Goal: Task Accomplishment & Management: Use online tool/utility

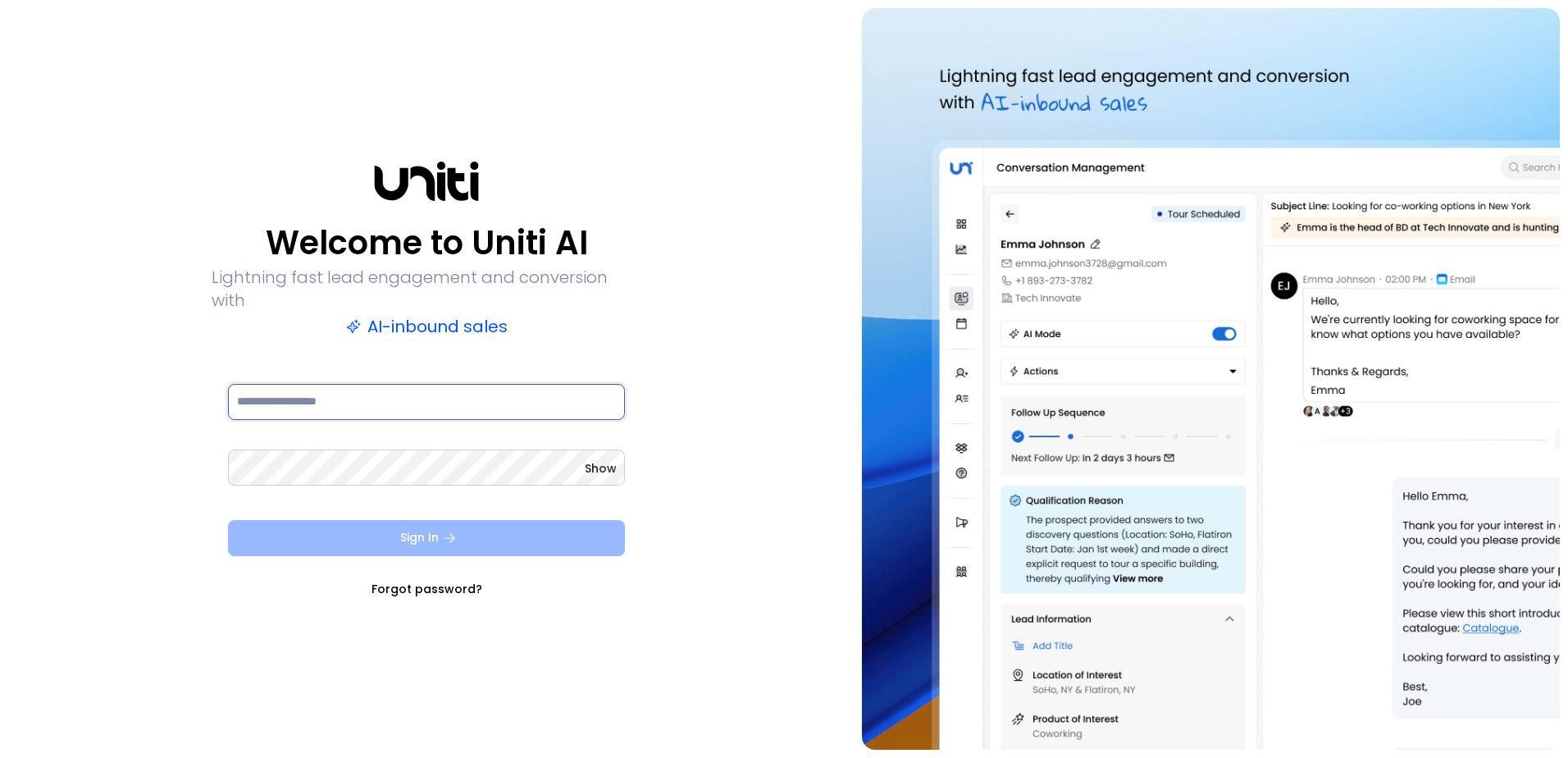
type input "**********"
click at [436, 532] on button "Sign In" at bounding box center [427, 538] width 397 height 36
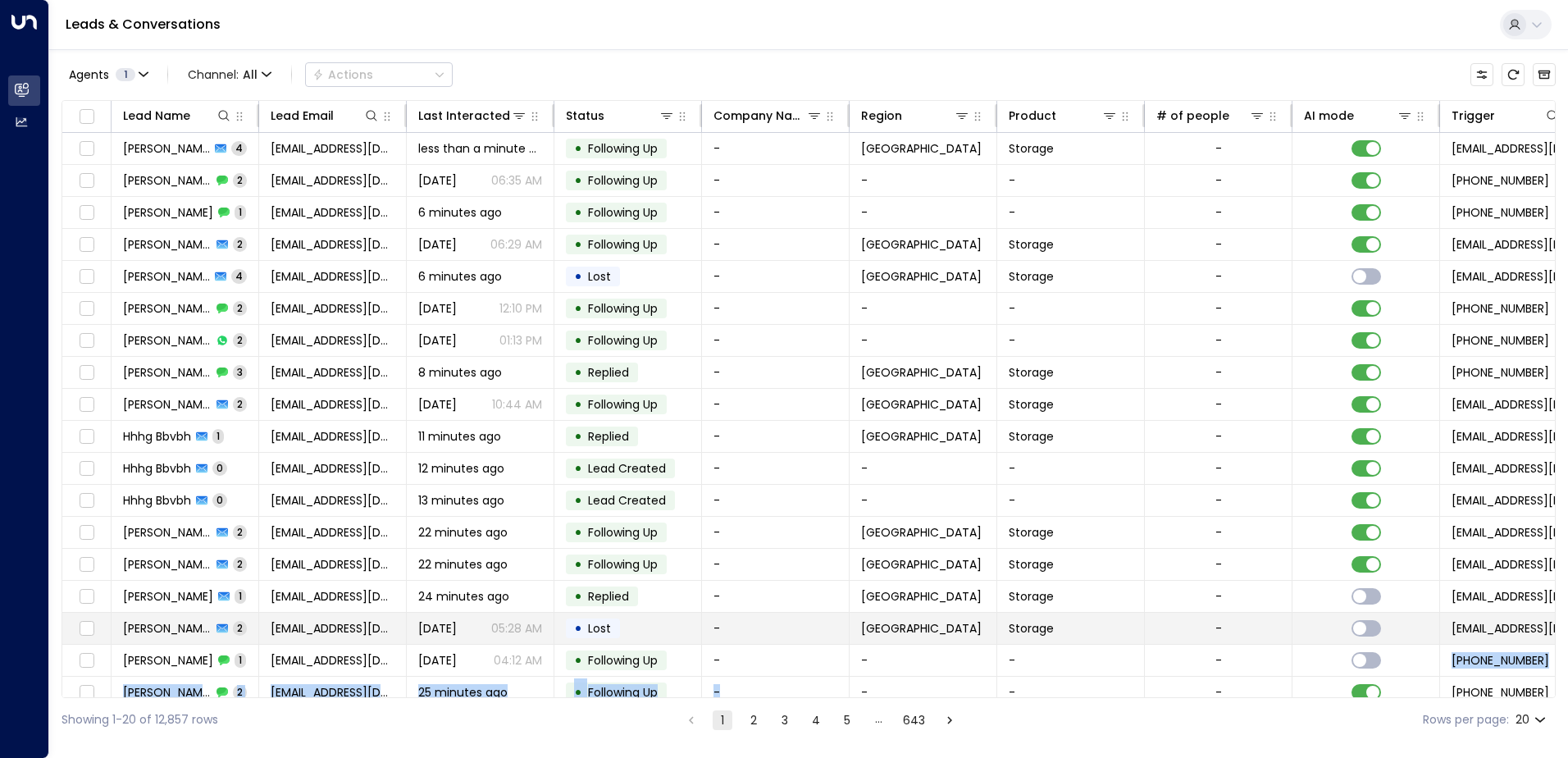
drag, startPoint x: 773, startPoint y: 697, endPoint x: 1191, endPoint y: 644, distance: 421.3
click at [1191, 644] on div "Lead Name Lead Email Last Interacted Status Company Name Region Product # of pe…" at bounding box center [809, 399] width 1494 height 598
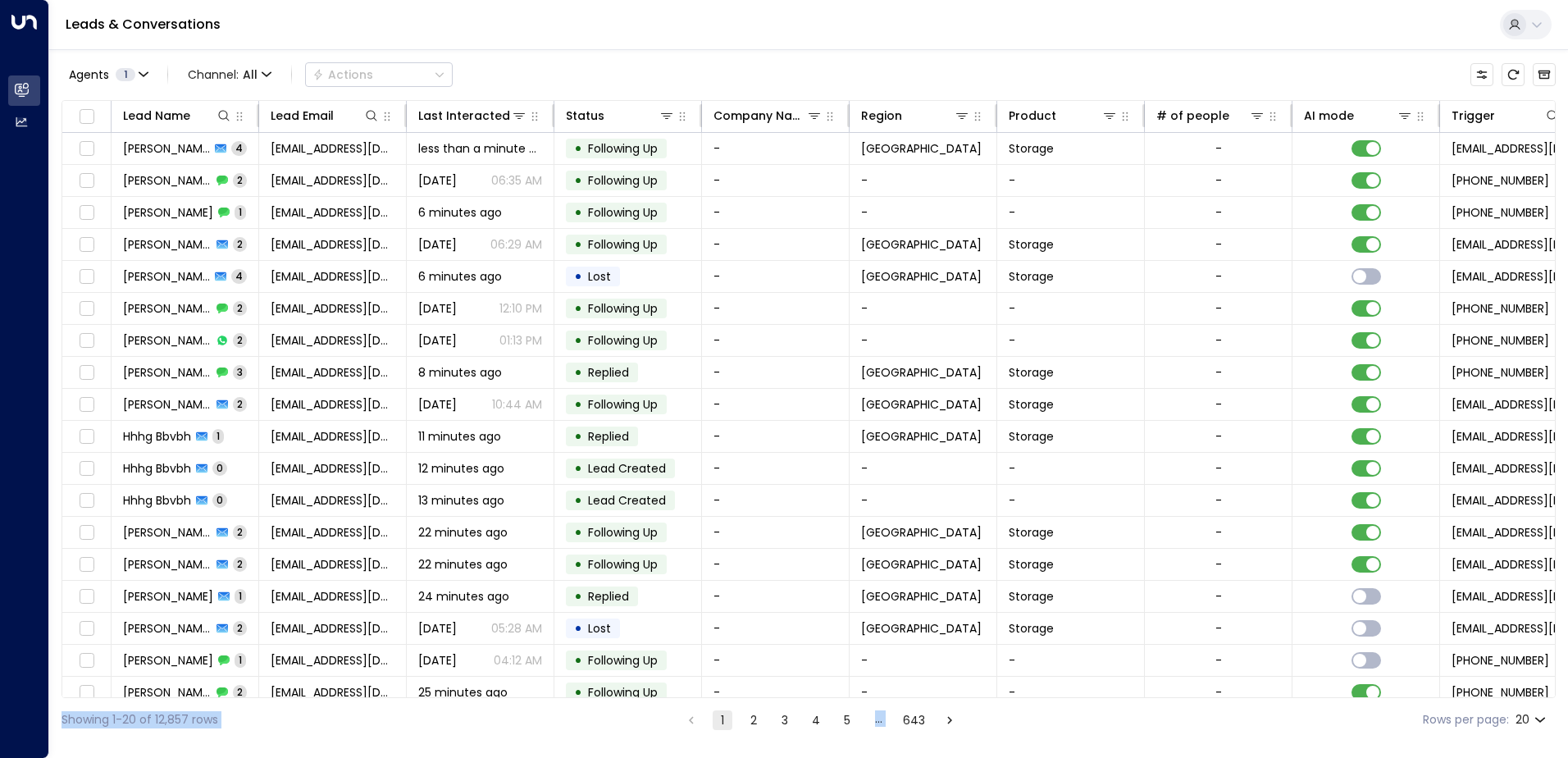
scroll to position [81, 0]
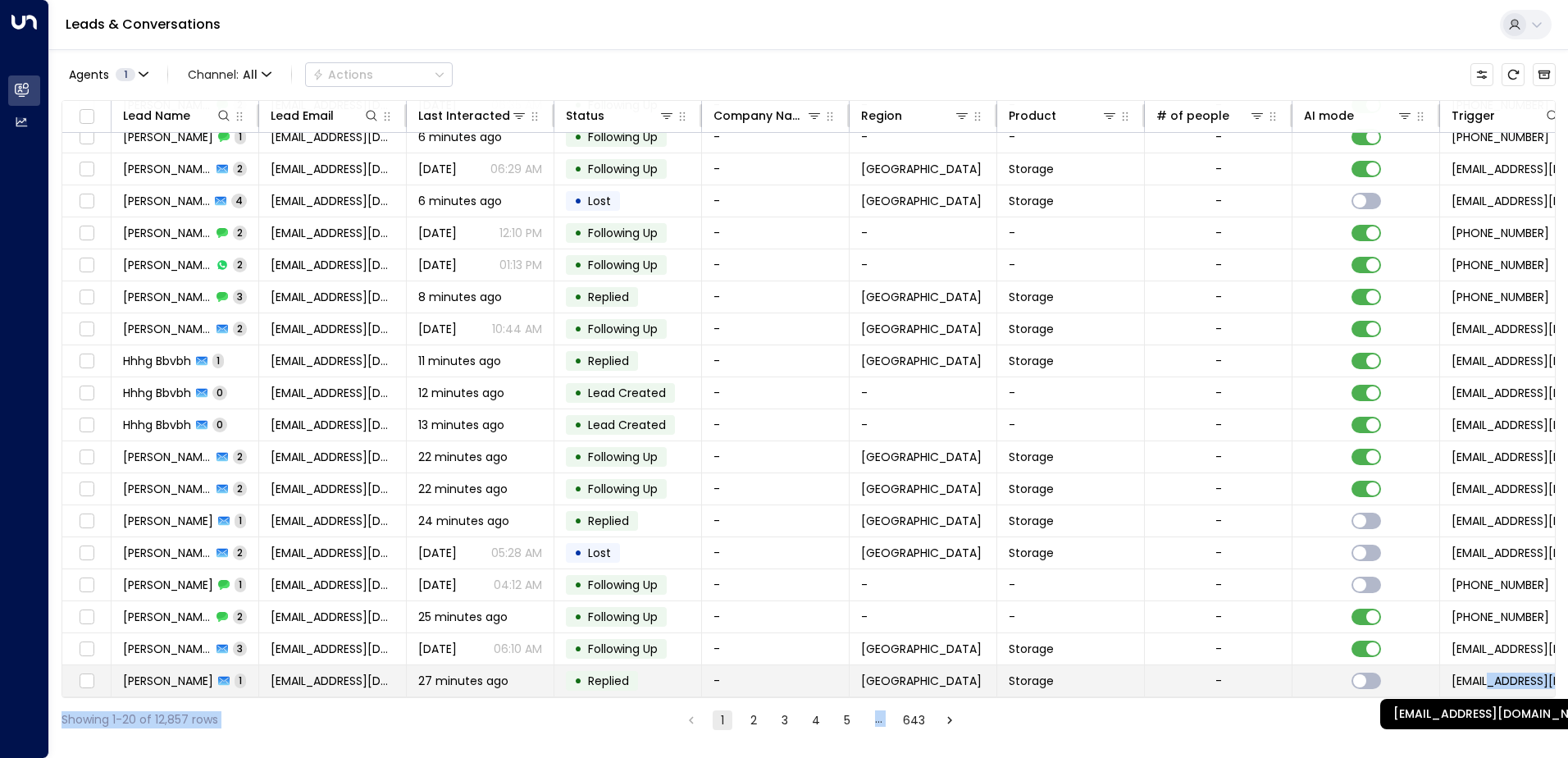
drag, startPoint x: 1221, startPoint y: 698, endPoint x: 1495, endPoint y: 677, distance: 274.8
click at [1495, 677] on div "Agents 1 Channel: All Actions Lead Name Lead Email Last Interacted Status Compa…" at bounding box center [809, 395] width 1494 height 692
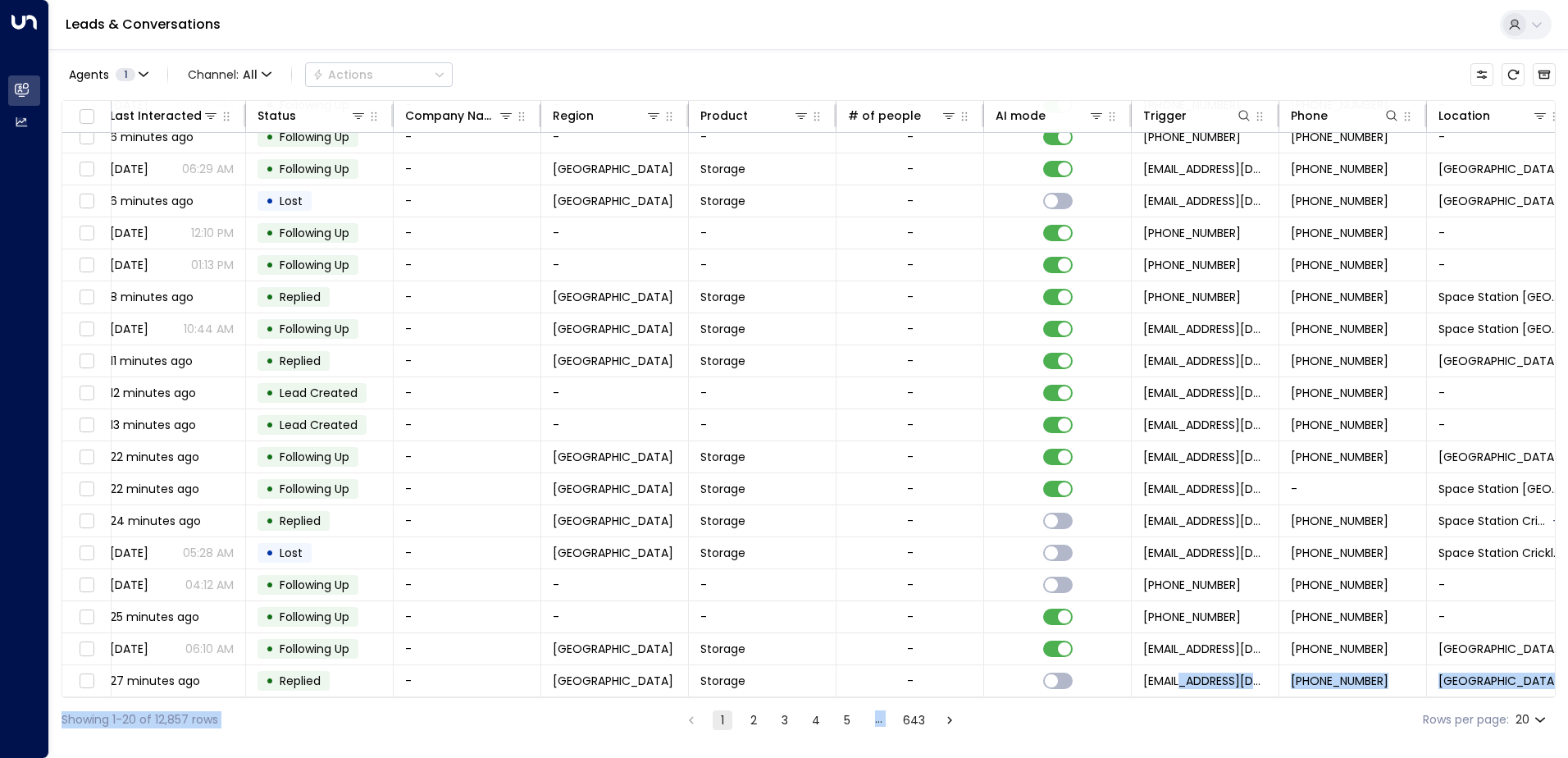
scroll to position [81, 334]
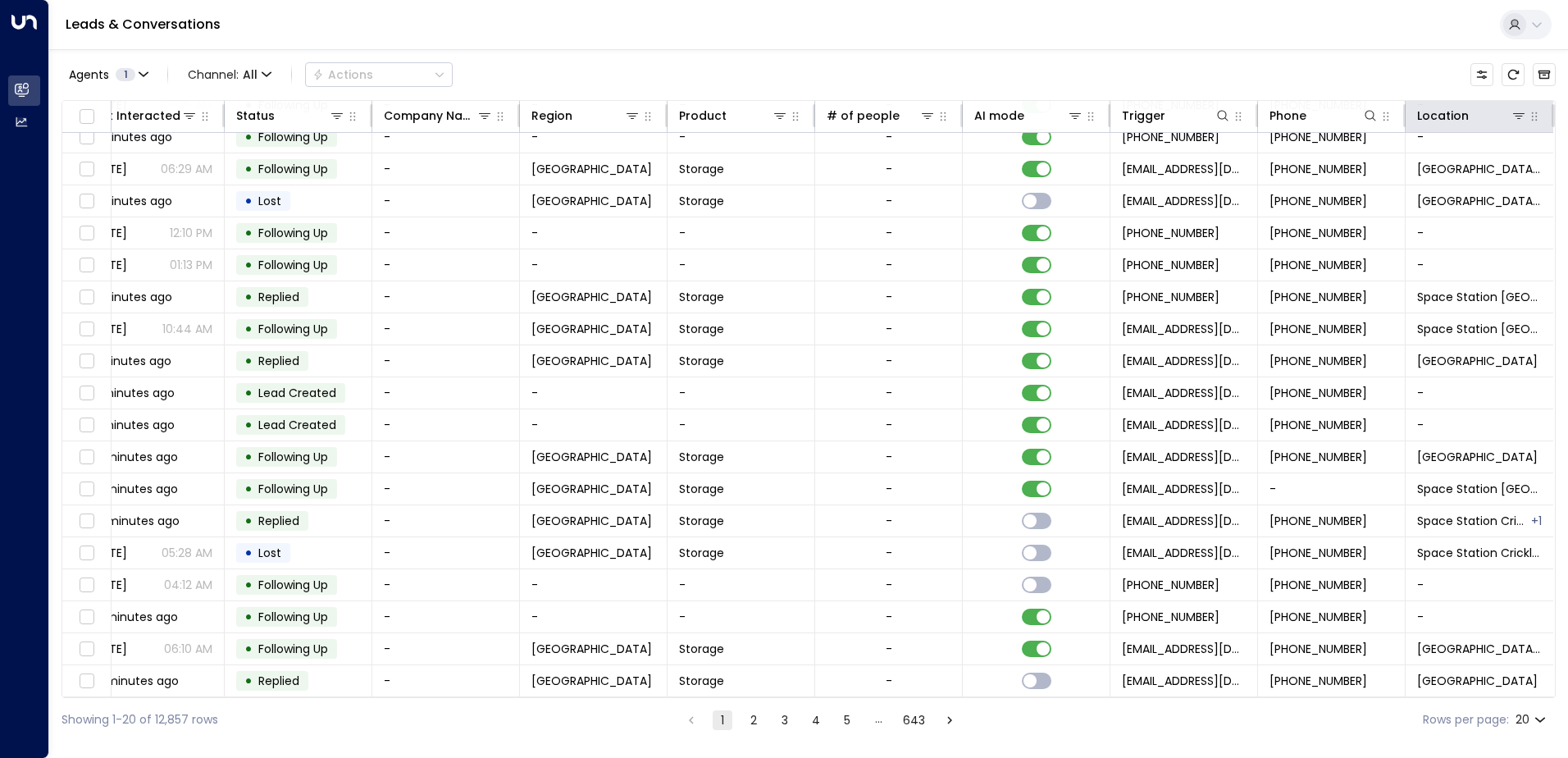
click at [1517, 127] on th "Location" at bounding box center [1480, 117] width 147 height 32
click at [1514, 117] on icon at bounding box center [1519, 115] width 13 height 13
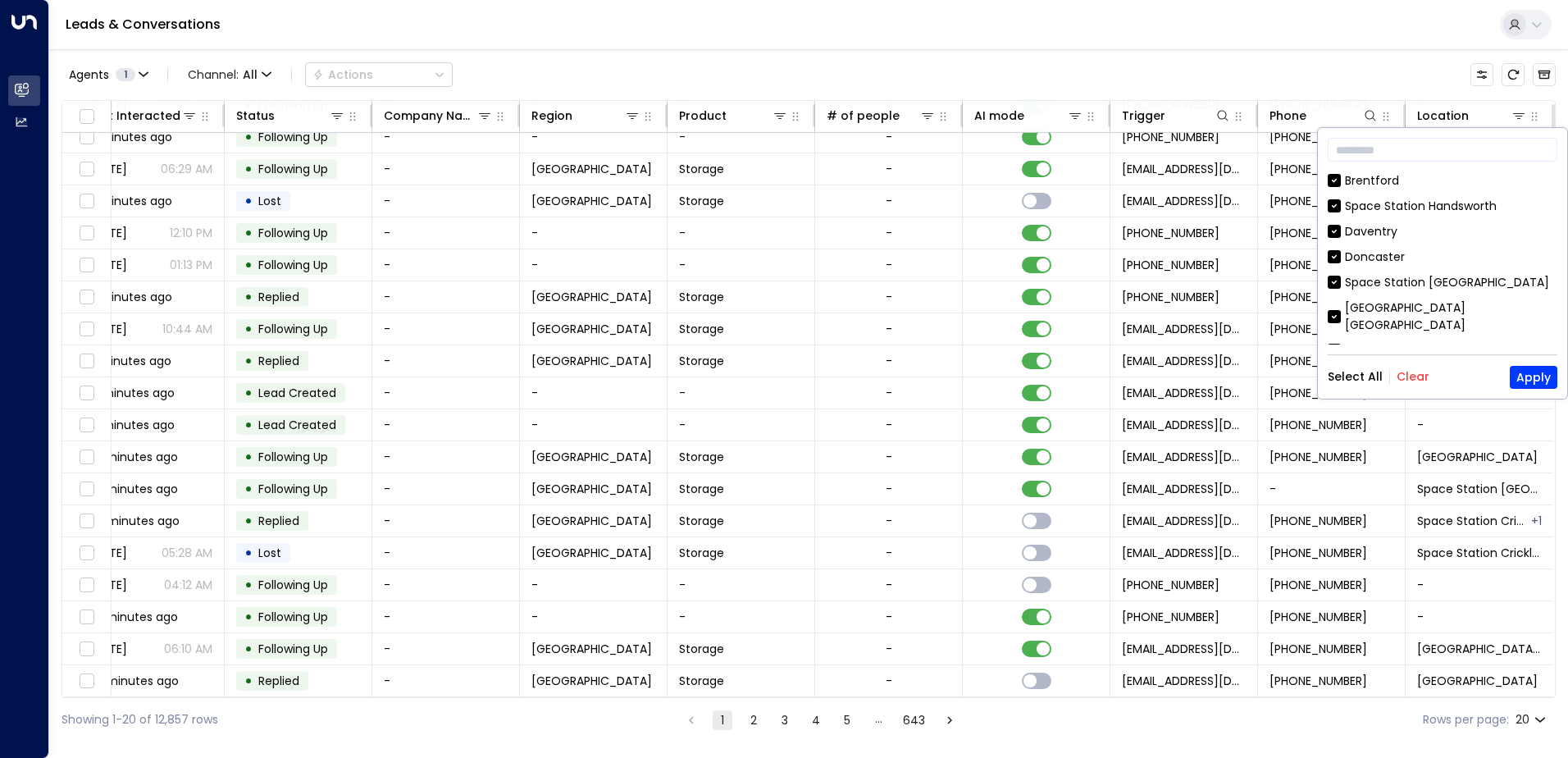
click at [1404, 383] on button "Clear" at bounding box center [1413, 376] width 32 height 13
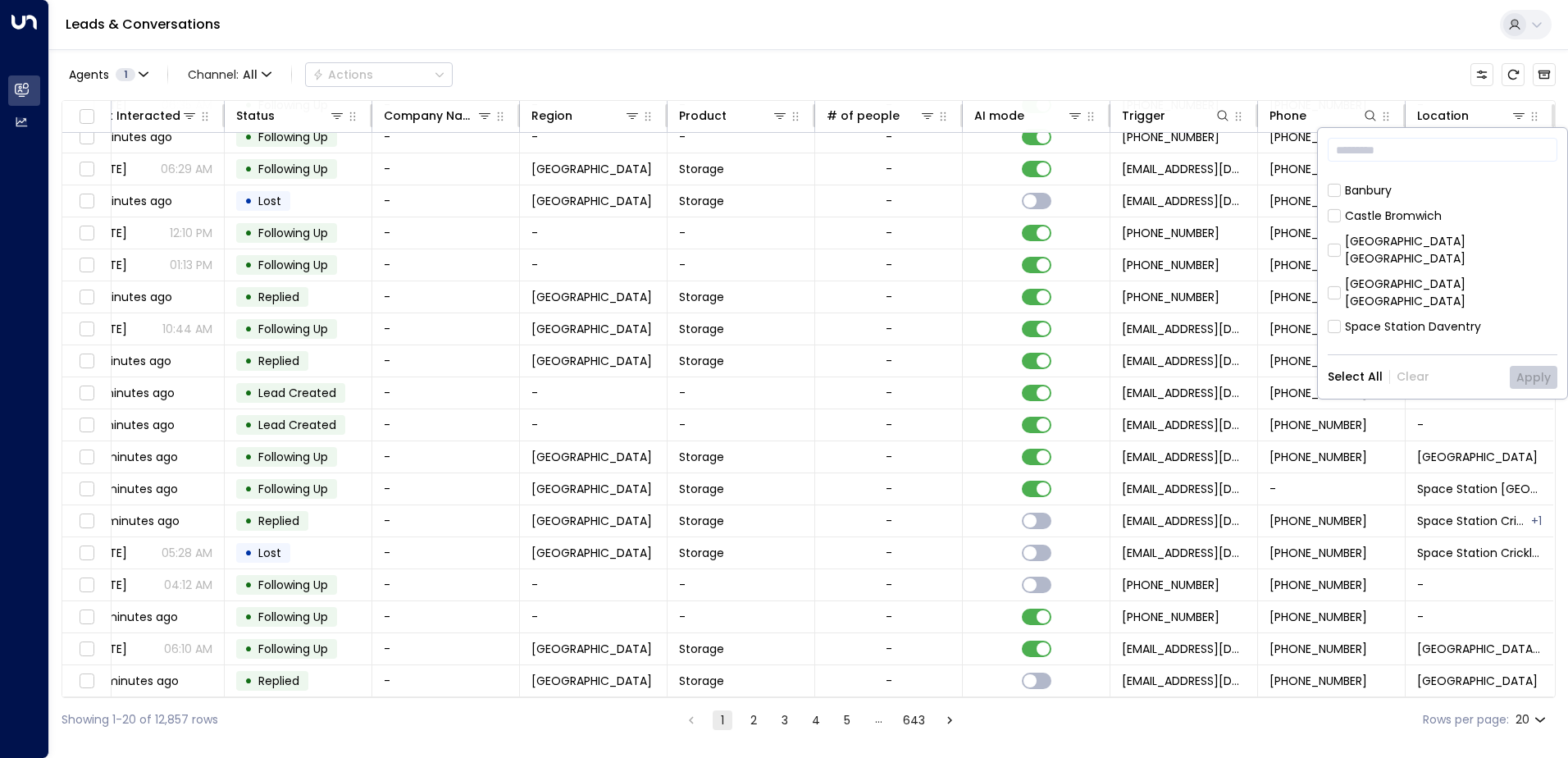
scroll to position [877, 0]
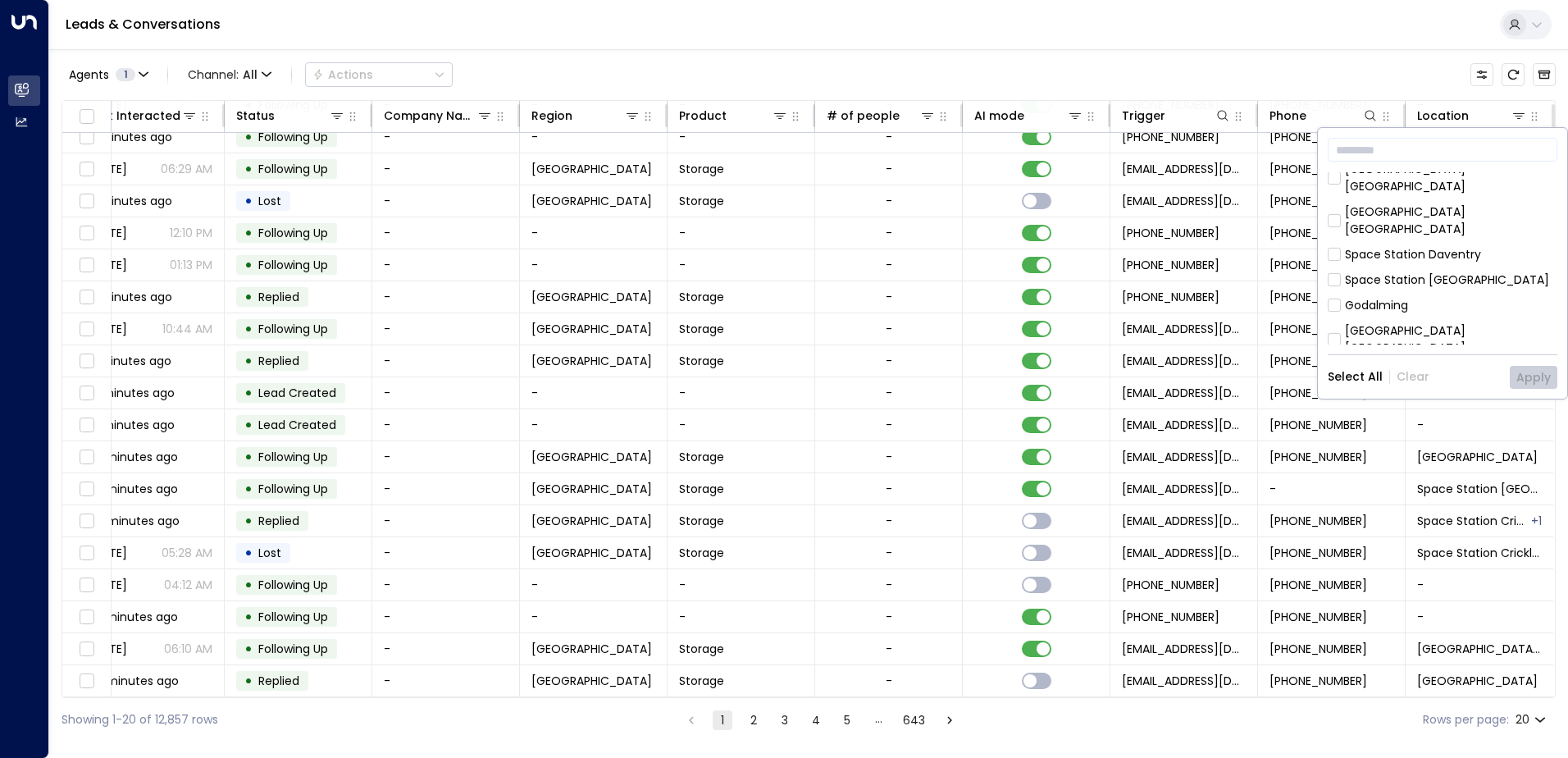
click at [1457, 365] on div "Space Station Hall Green" at bounding box center [1405, 374] width 121 height 18
click at [1529, 370] on button "Apply" at bounding box center [1534, 377] width 47 height 23
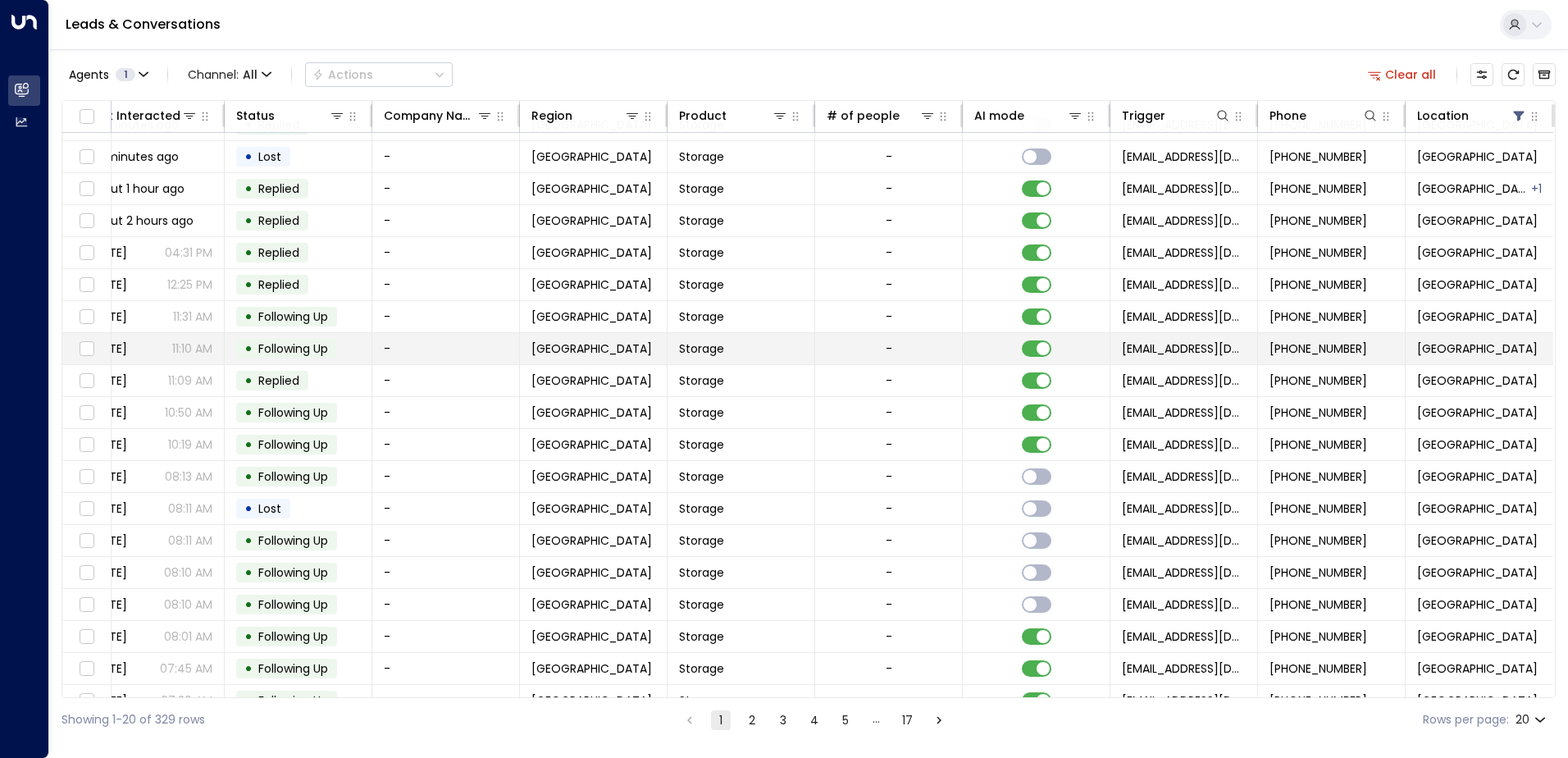
scroll to position [81, 334]
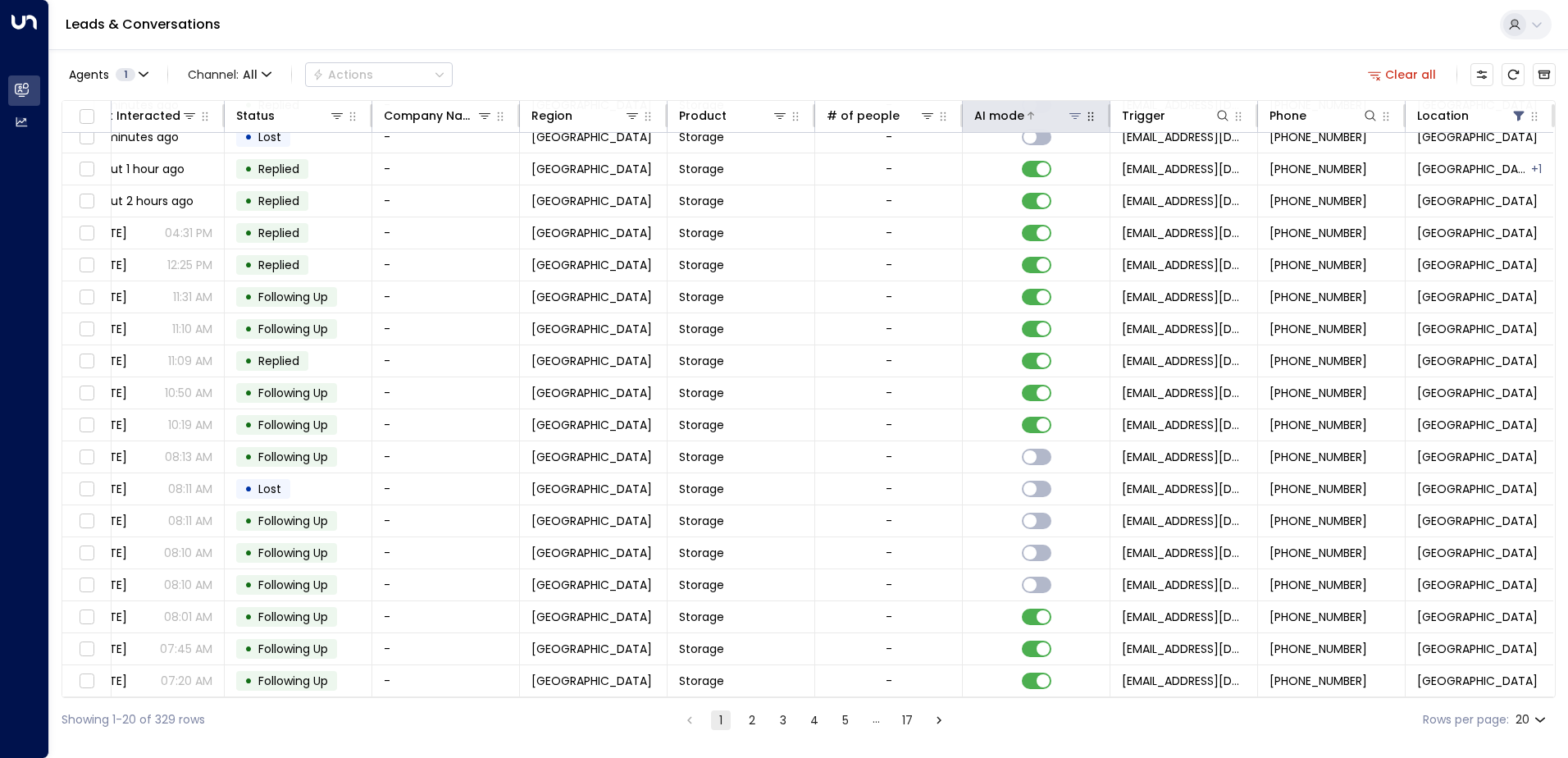
click at [1077, 116] on button at bounding box center [1075, 115] width 17 height 17
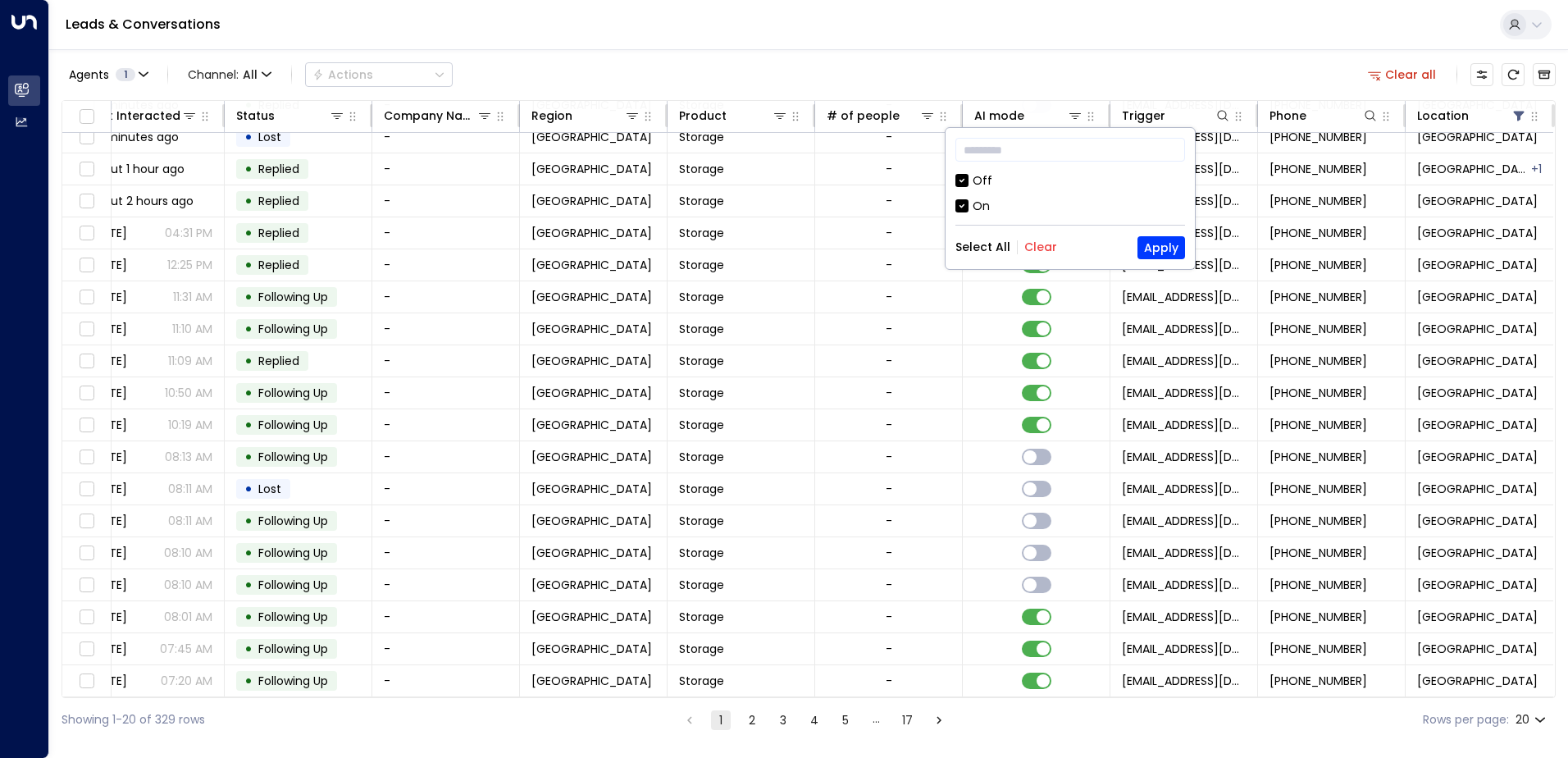
click at [1031, 244] on button "Clear" at bounding box center [1040, 246] width 32 height 13
click at [988, 204] on div "On" at bounding box center [982, 206] width 18 height 18
click at [1131, 246] on div "Select All Clear Apply" at bounding box center [1071, 247] width 230 height 23
click at [1152, 246] on button "Apply" at bounding box center [1161, 247] width 47 height 23
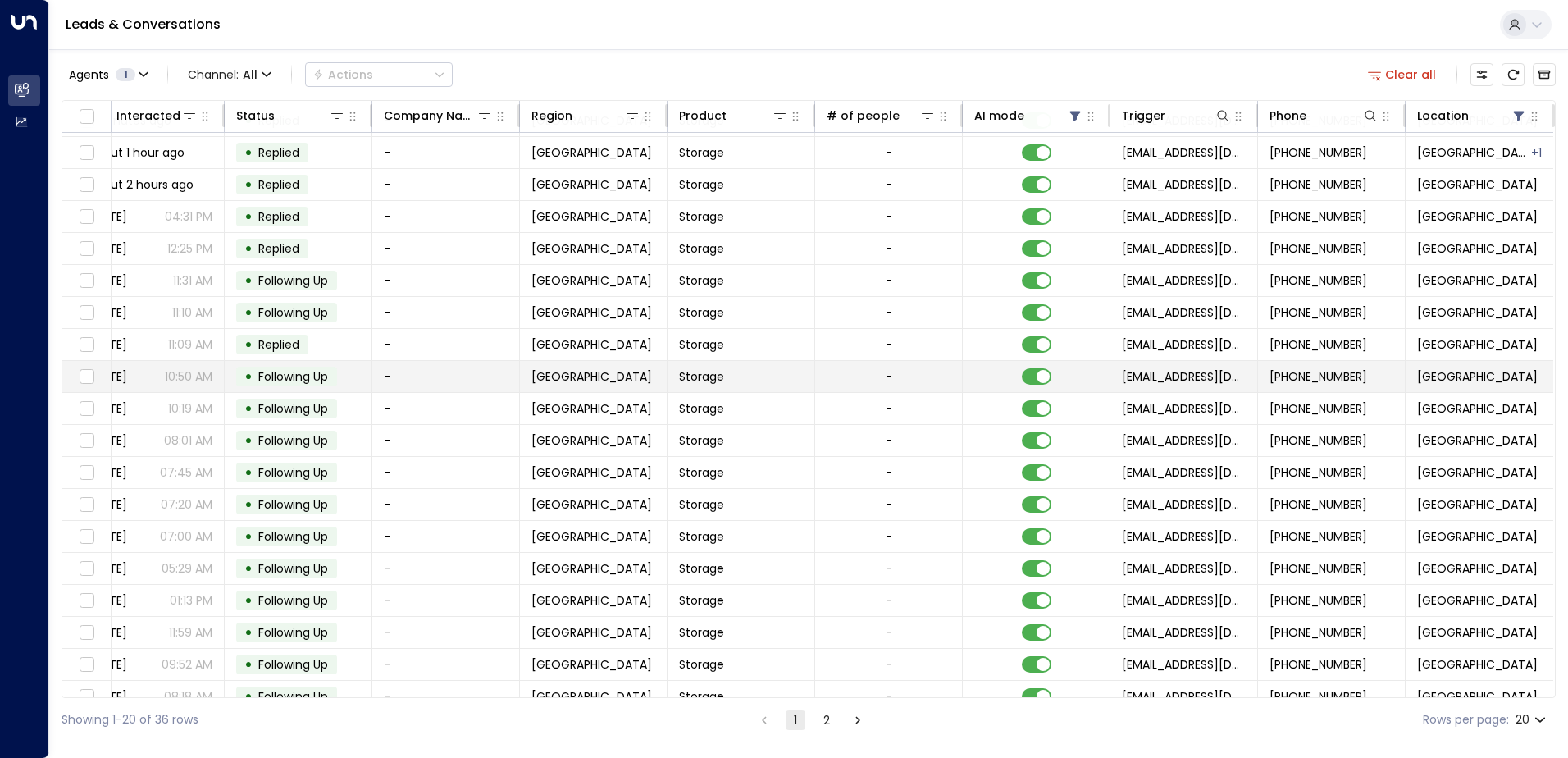
scroll to position [0, 334]
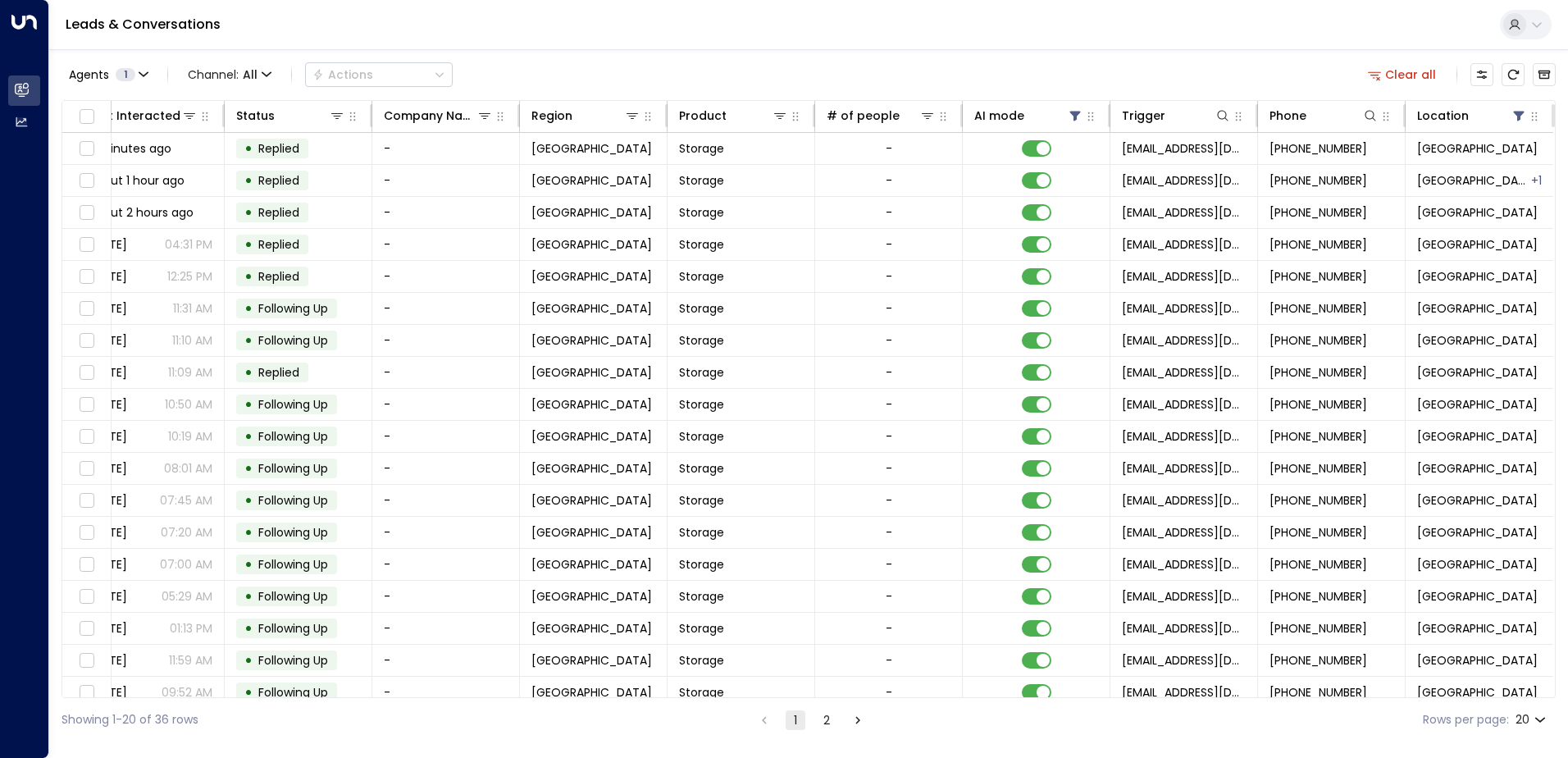
drag, startPoint x: 841, startPoint y: 698, endPoint x: 560, endPoint y: 701, distance: 281.0
click at [560, 701] on div "Showing 1-20 of 36 rows 1 2 Rows per page: 20 **" at bounding box center [809, 720] width 1494 height 43
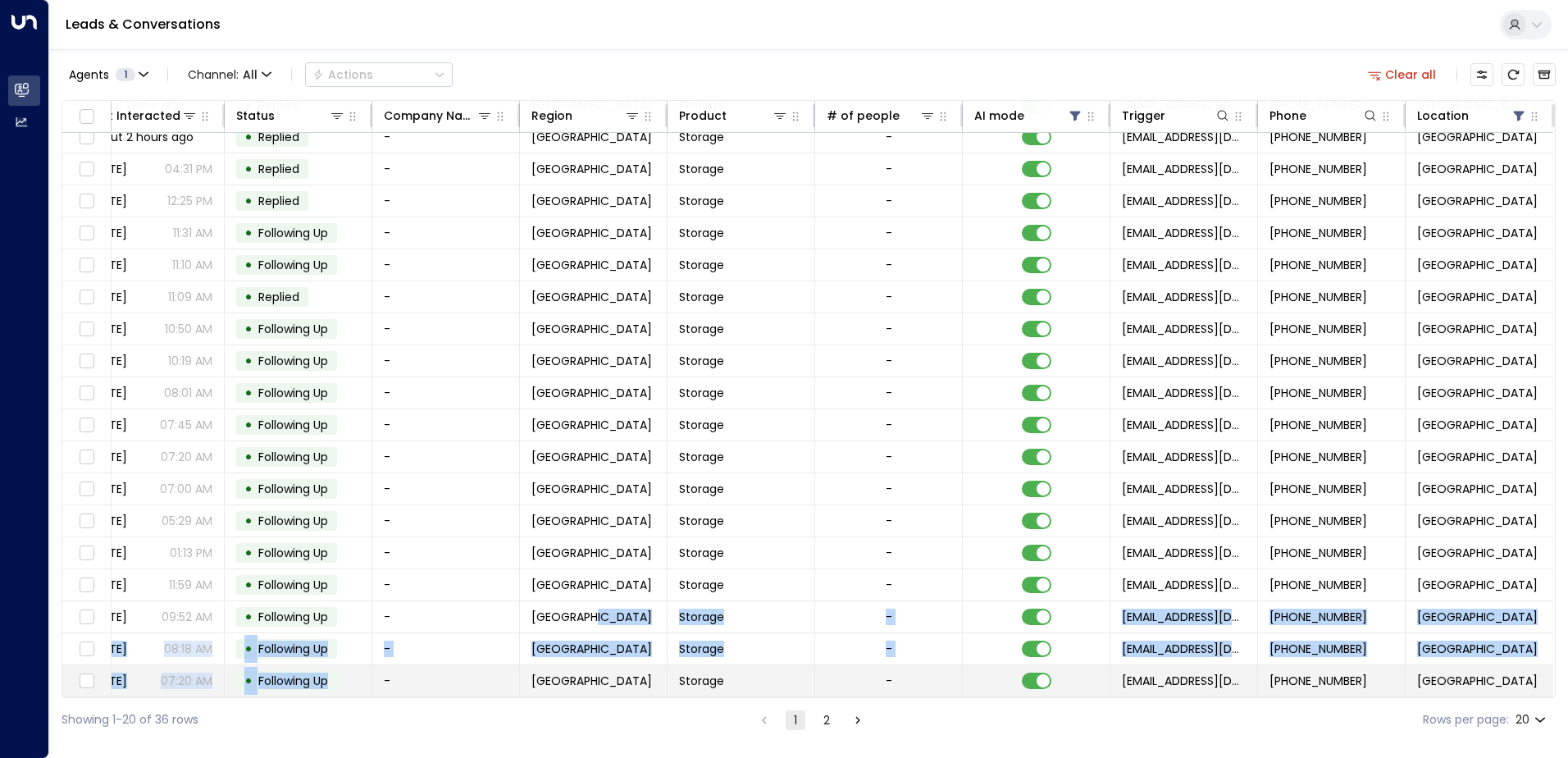
drag, startPoint x: 585, startPoint y: 691, endPoint x: 344, endPoint y: 691, distance: 241.0
click at [344, 691] on tbody "Hhhg Bbvbh 1 Tiffanytnoakes@gmail.com 11 minutes ago • Replied - Birmingham Sto…" at bounding box center [643, 377] width 1821 height 640
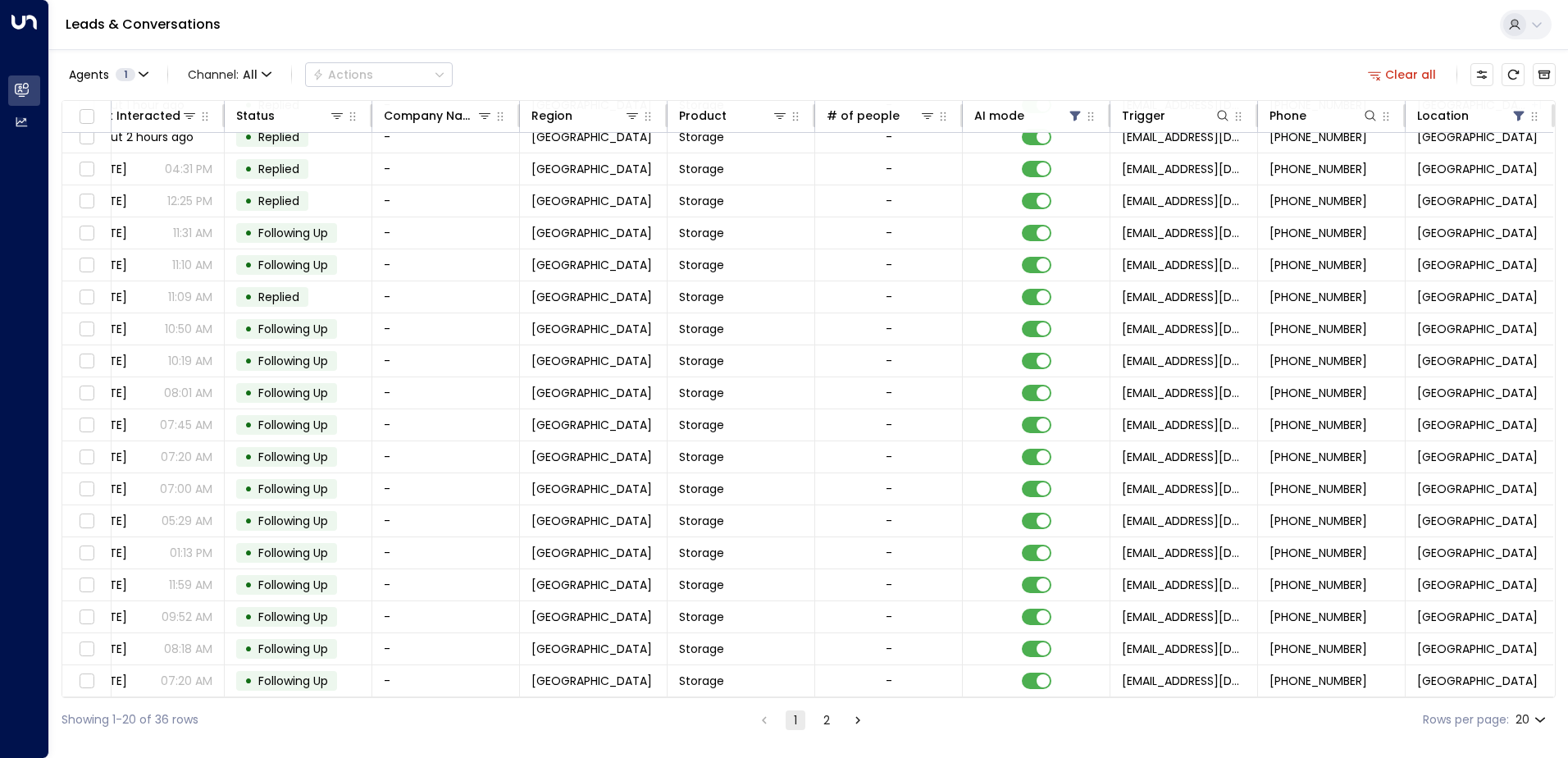
drag, startPoint x: 344, startPoint y: 691, endPoint x: 505, endPoint y: 735, distance: 166.9
click at [505, 735] on div "Showing 1-20 of 36 rows 1 2 Rows per page: 20 **" at bounding box center [809, 720] width 1494 height 43
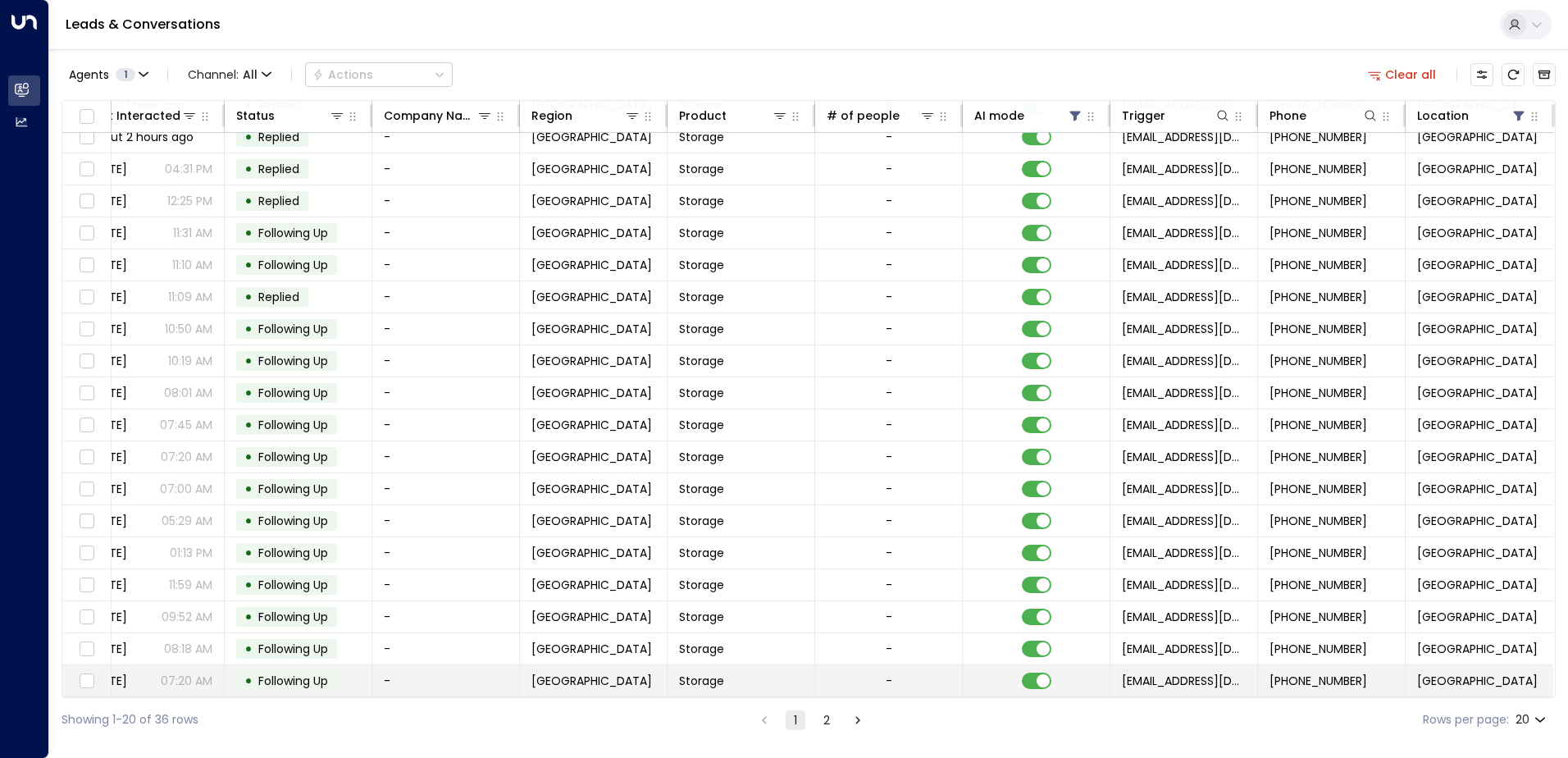
drag, startPoint x: 338, startPoint y: 513, endPoint x: 511, endPoint y: 691, distance: 248.2
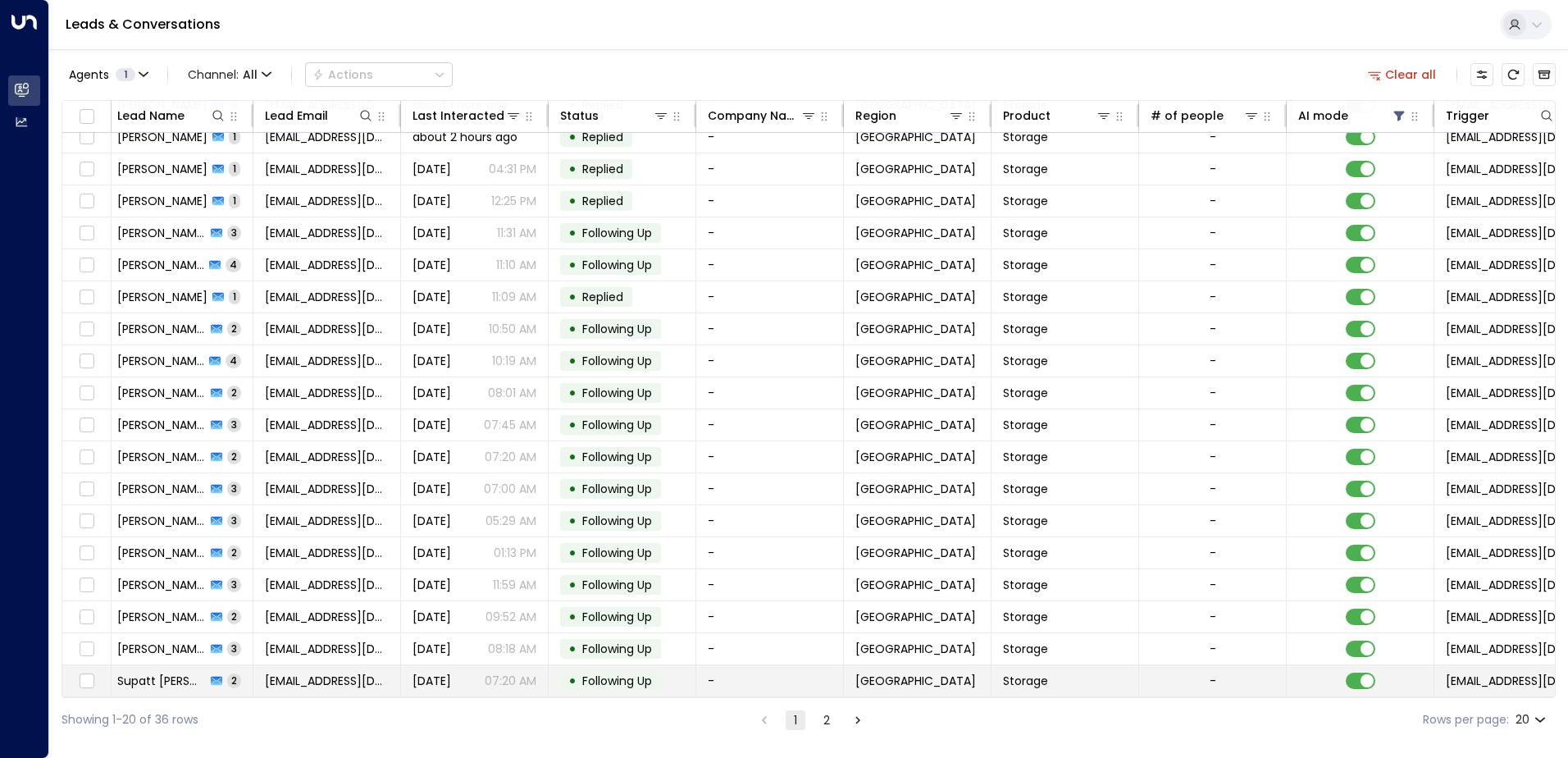
scroll to position [81, 0]
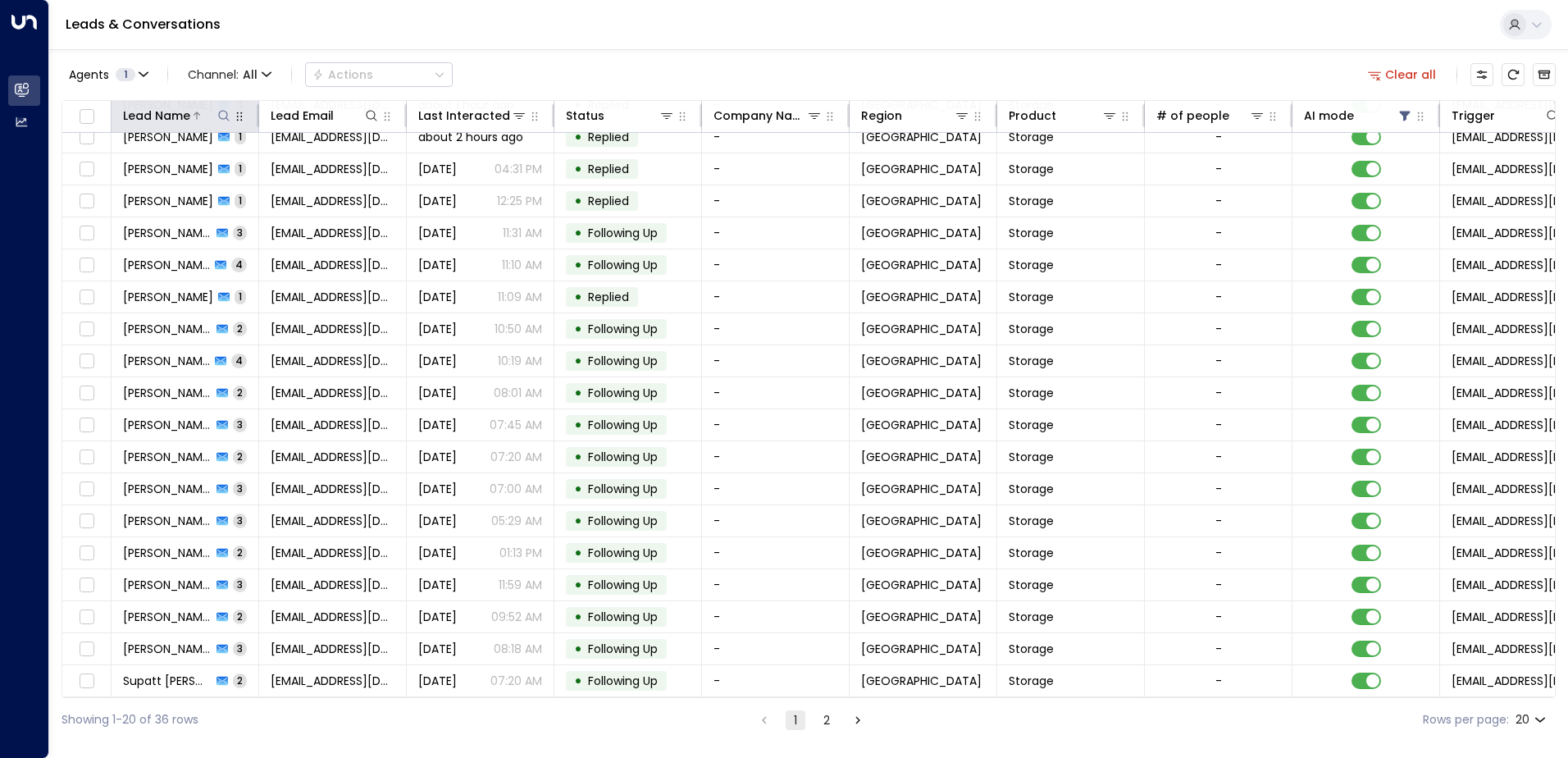
click at [224, 111] on icon at bounding box center [223, 115] width 11 height 11
click at [193, 174] on input "text" at bounding box center [224, 175] width 226 height 30
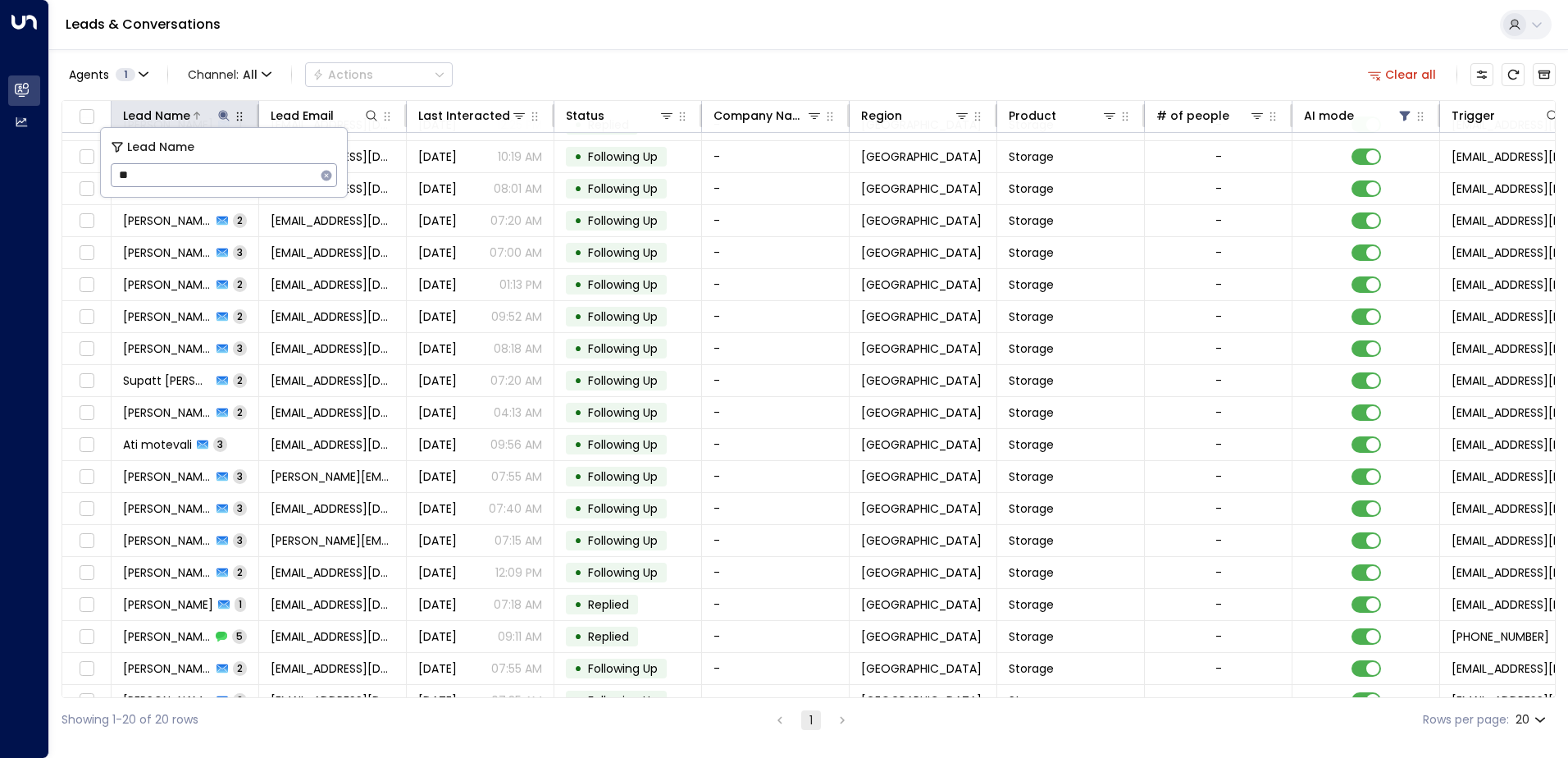
scroll to position [81, 0]
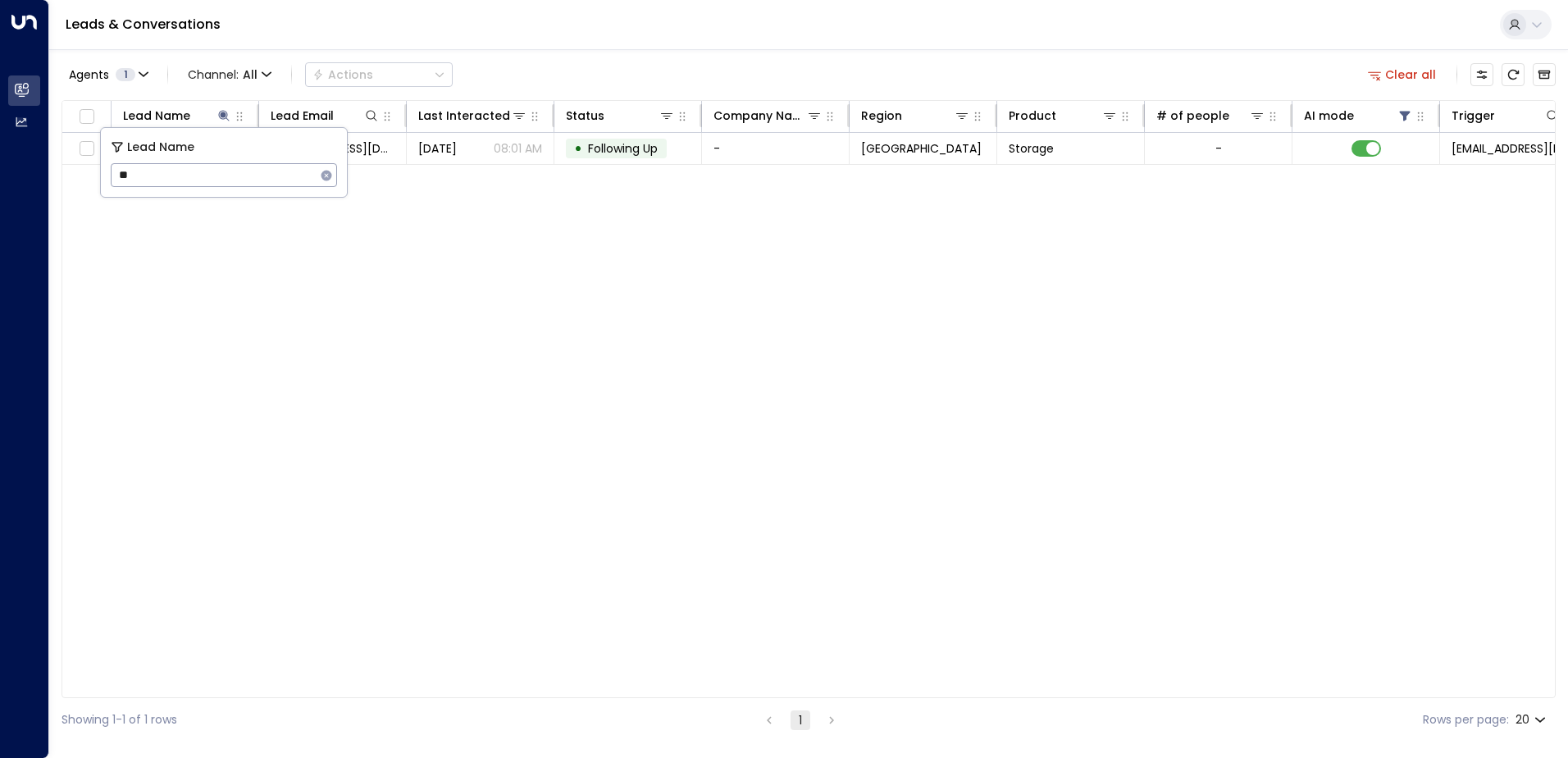
type input "*"
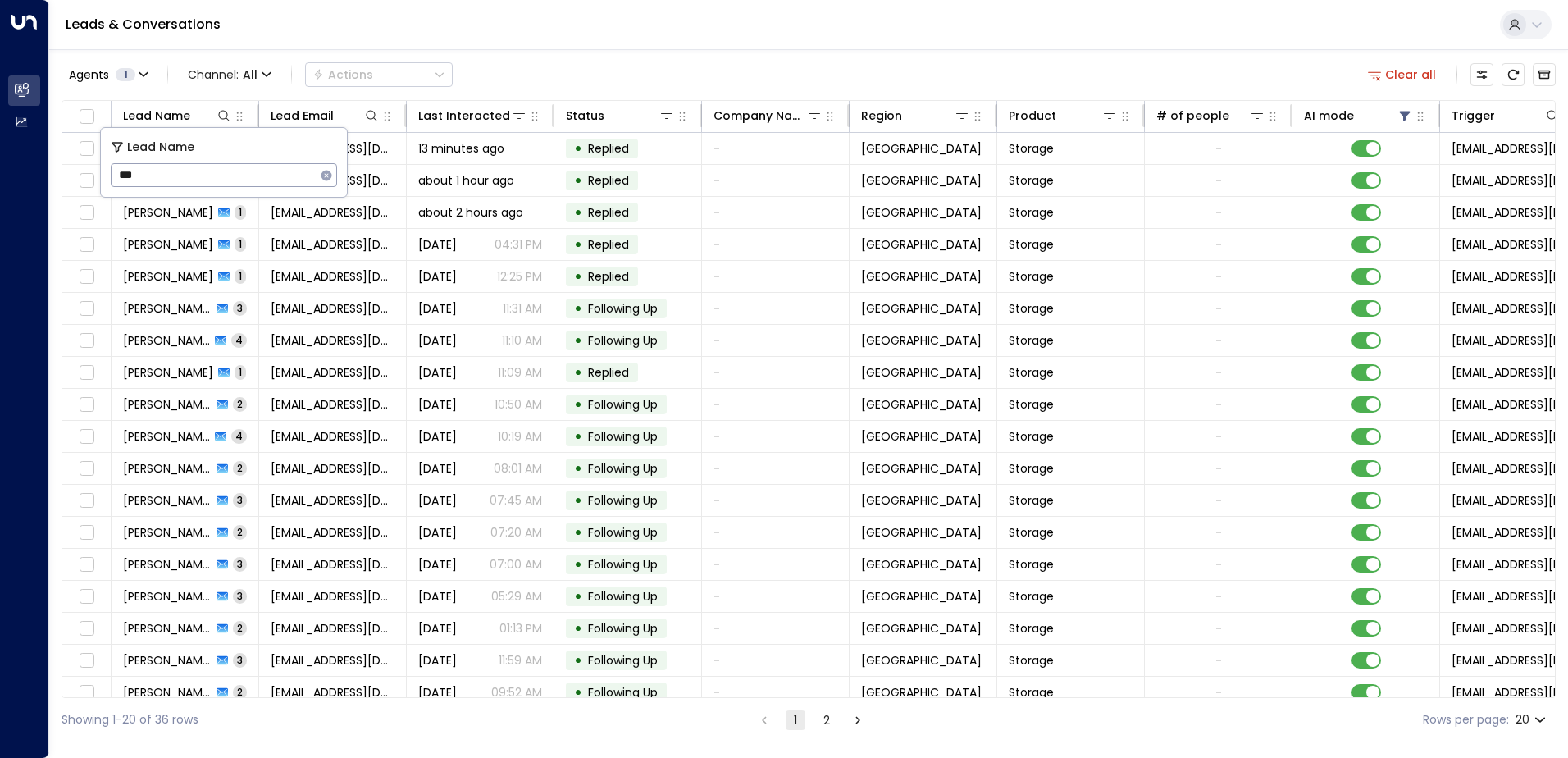
type input "***"
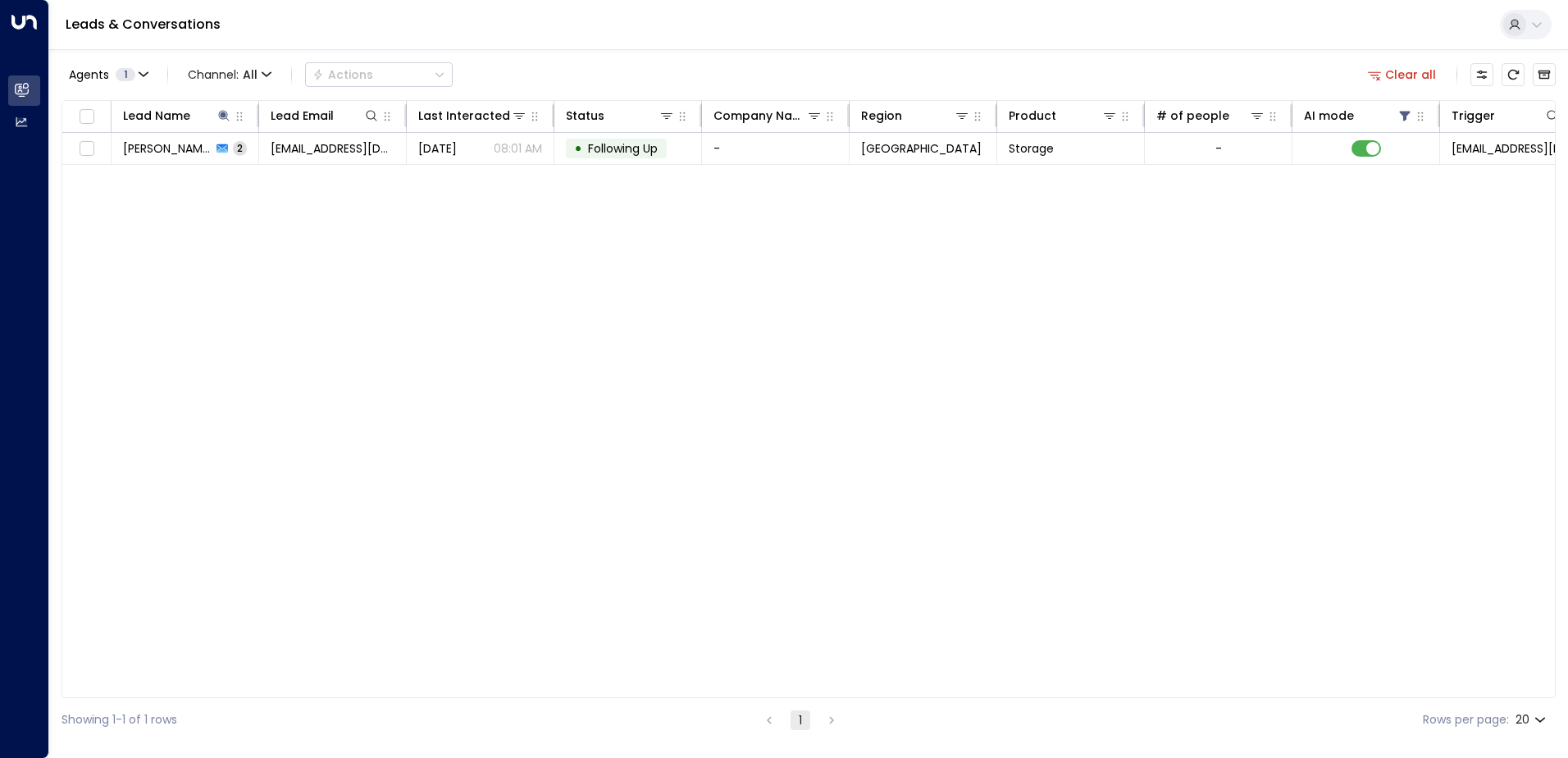
click at [359, 470] on div "Lead Name Lead Email Last Interacted Status Company Name Region Product # of pe…" at bounding box center [809, 399] width 1494 height 598
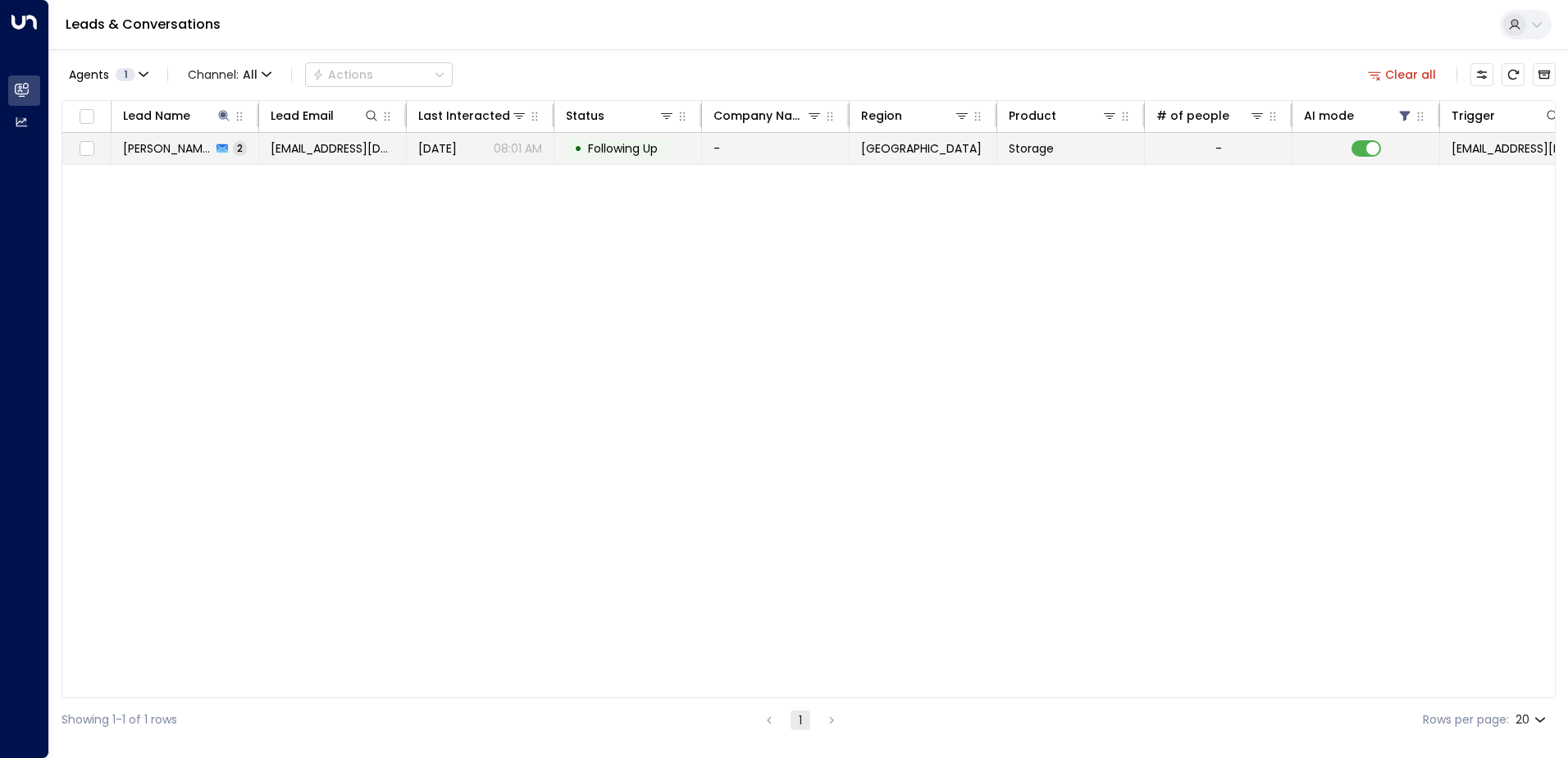
click at [145, 144] on span "Tony Max" at bounding box center [167, 148] width 88 height 17
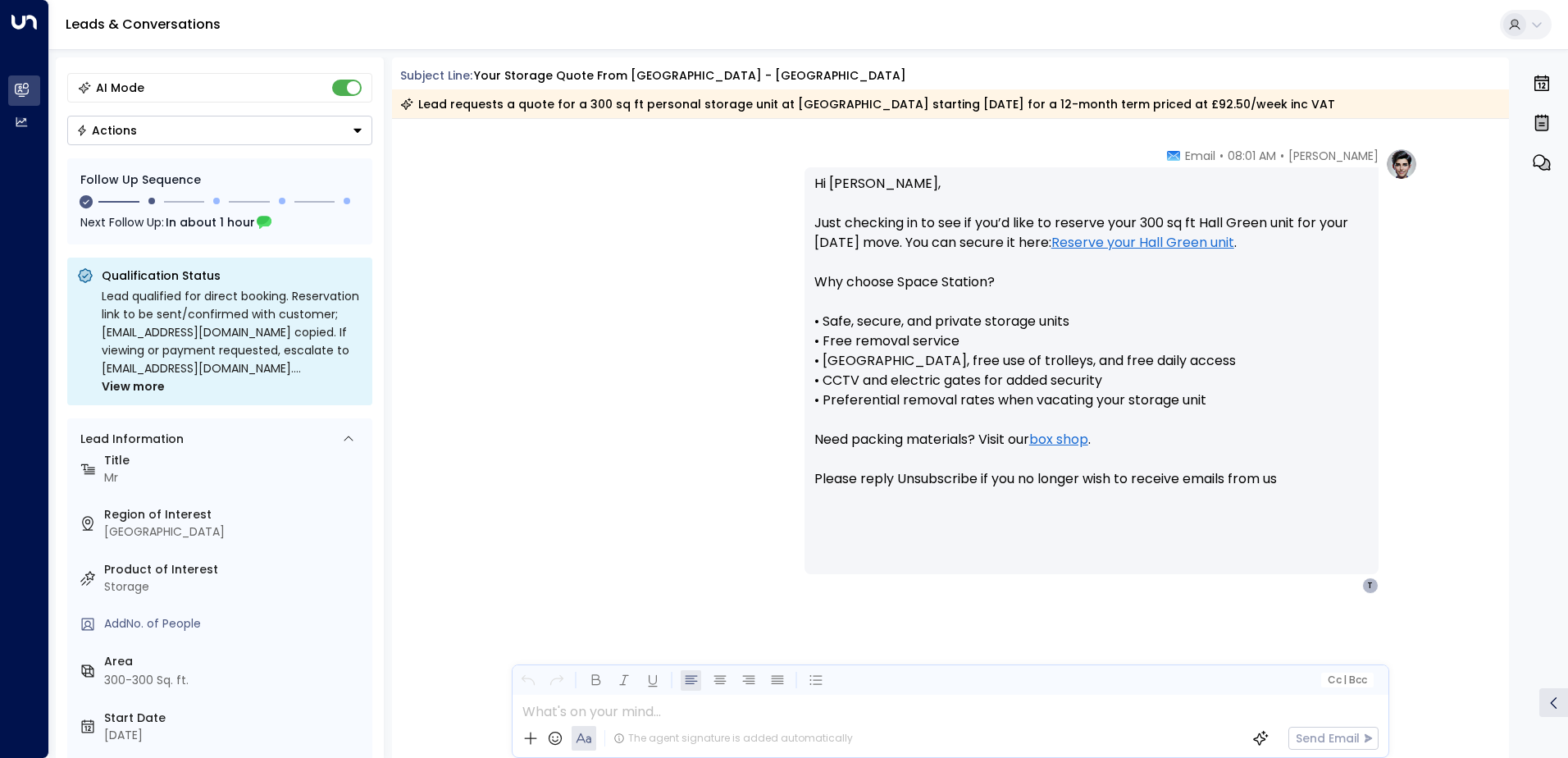
scroll to position [158, 0]
